Goal: Task Accomplishment & Management: Complete application form

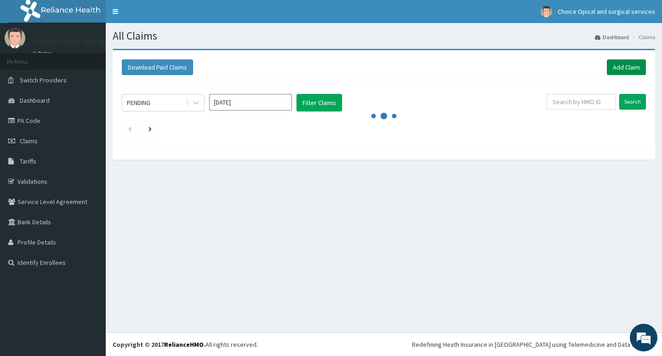
click at [628, 68] on link "Add Claim" at bounding box center [626, 67] width 39 height 16
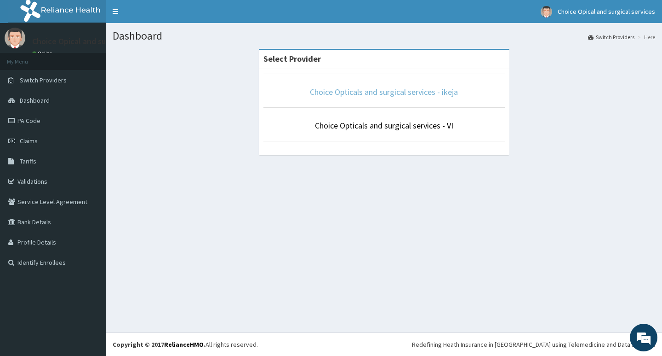
click at [376, 90] on link "Choice Opticals and surgical services - ikeja" at bounding box center [384, 91] width 148 height 11
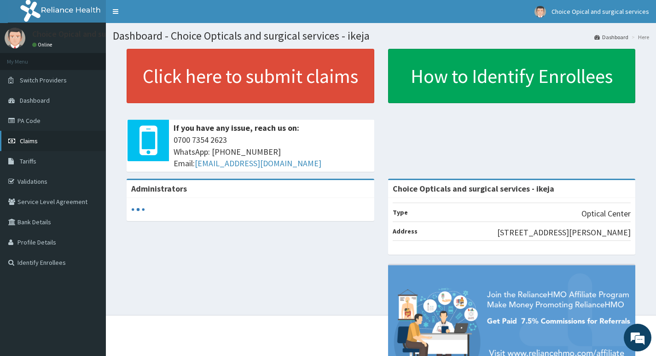
click at [26, 143] on span "Claims" at bounding box center [29, 141] width 18 height 8
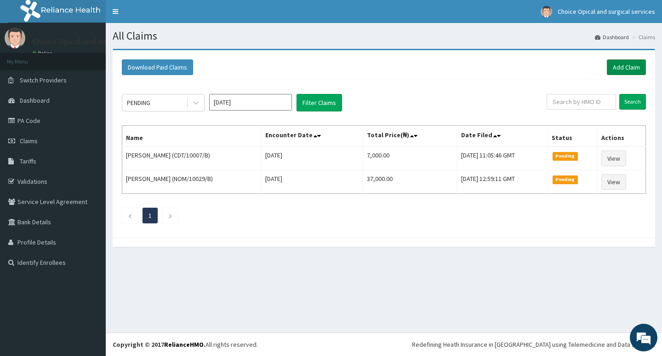
click at [622, 67] on link "Add Claim" at bounding box center [626, 67] width 39 height 16
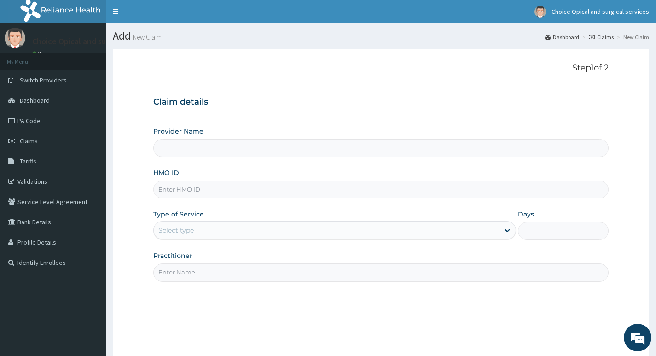
click at [235, 188] on input "HMO ID" at bounding box center [380, 189] width 455 height 18
type input "Choice Opticals and surgical services - ikeja"
type input "f"
type input "FKA/10026/A"
drag, startPoint x: 284, startPoint y: 230, endPoint x: 281, endPoint y: 239, distance: 8.7
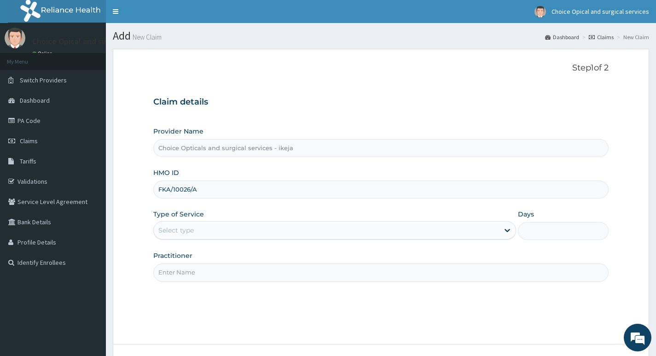
click at [283, 230] on div "Select type" at bounding box center [326, 230] width 345 height 15
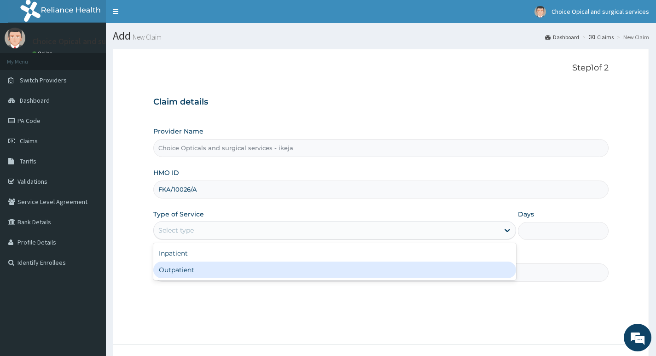
click at [248, 276] on div "Outpatient" at bounding box center [334, 269] width 363 height 17
type input "1"
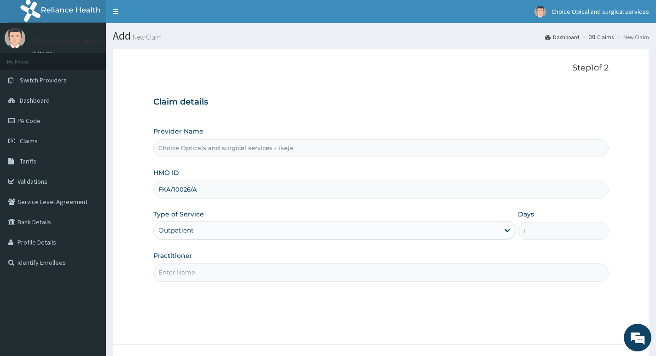
click at [247, 276] on input "Practitioner" at bounding box center [380, 272] width 455 height 18
type input "DR [PERSON_NAME]"
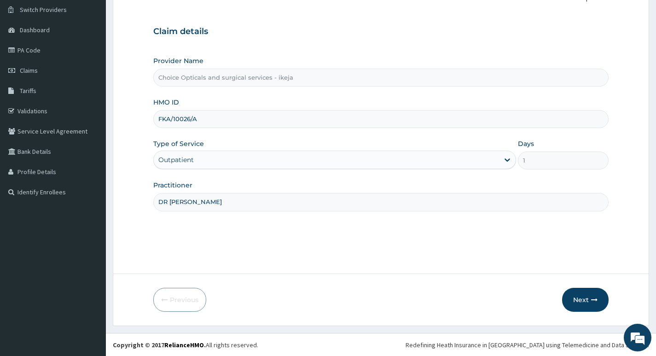
scroll to position [71, 0]
click at [594, 298] on icon "button" at bounding box center [594, 299] width 6 height 6
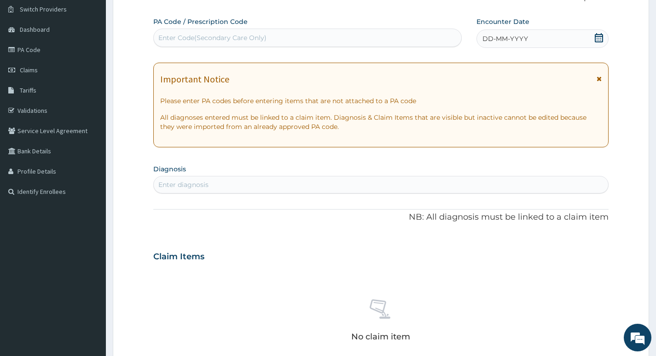
click at [317, 29] on div "Enter Code(Secondary Care Only)" at bounding box center [307, 38] width 308 height 18
click at [313, 37] on div "Enter Code(Secondary Care Only)" at bounding box center [307, 37] width 307 height 15
paste input "PA/92514E"
type input "PA/92514E"
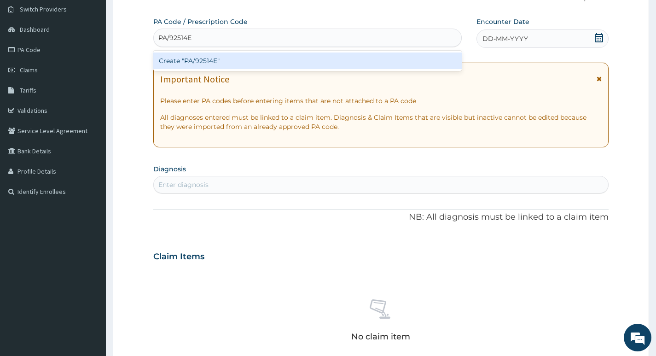
click at [205, 59] on div "Create "PA/92514E"" at bounding box center [307, 60] width 308 height 17
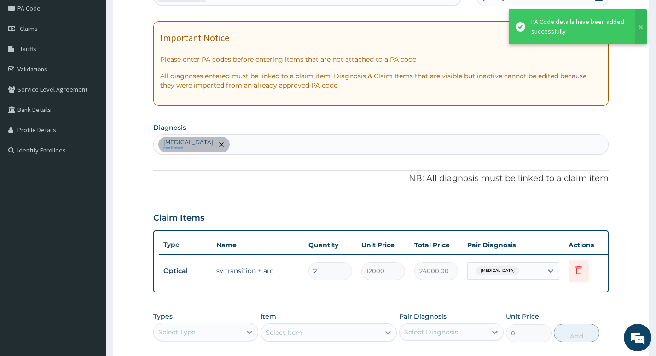
scroll to position [255, 0]
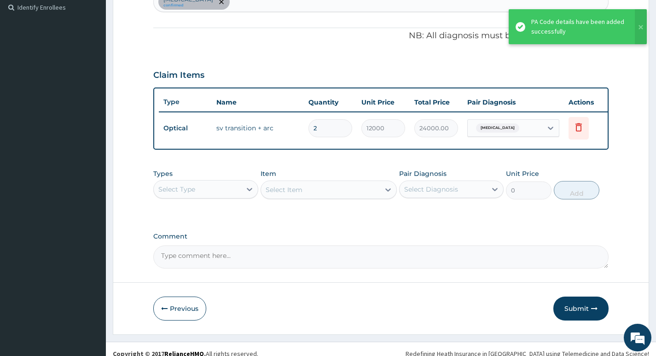
drag, startPoint x: 264, startPoint y: 268, endPoint x: 290, endPoint y: 233, distance: 44.0
click at [265, 263] on textarea "Comment" at bounding box center [380, 256] width 455 height 23
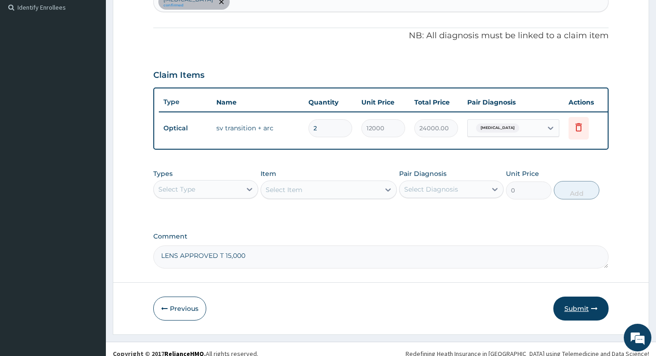
type textarea "LENS APPROVED T 15,000"
click at [582, 314] on button "Submit" at bounding box center [580, 308] width 55 height 24
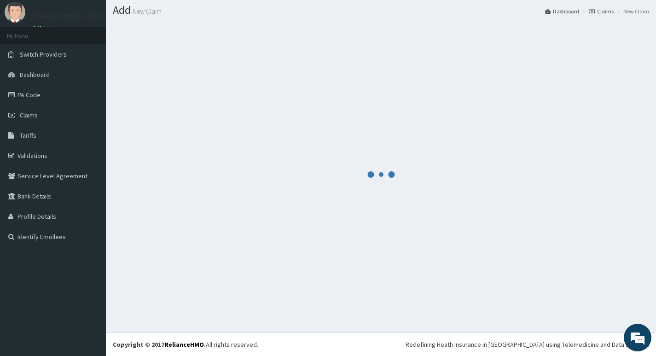
scroll to position [26, 0]
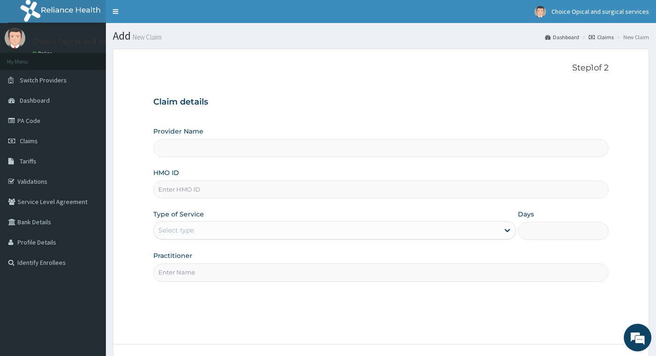
type input "Choice Opticals and surgical services - ikeja"
